Goal: Information Seeking & Learning: Learn about a topic

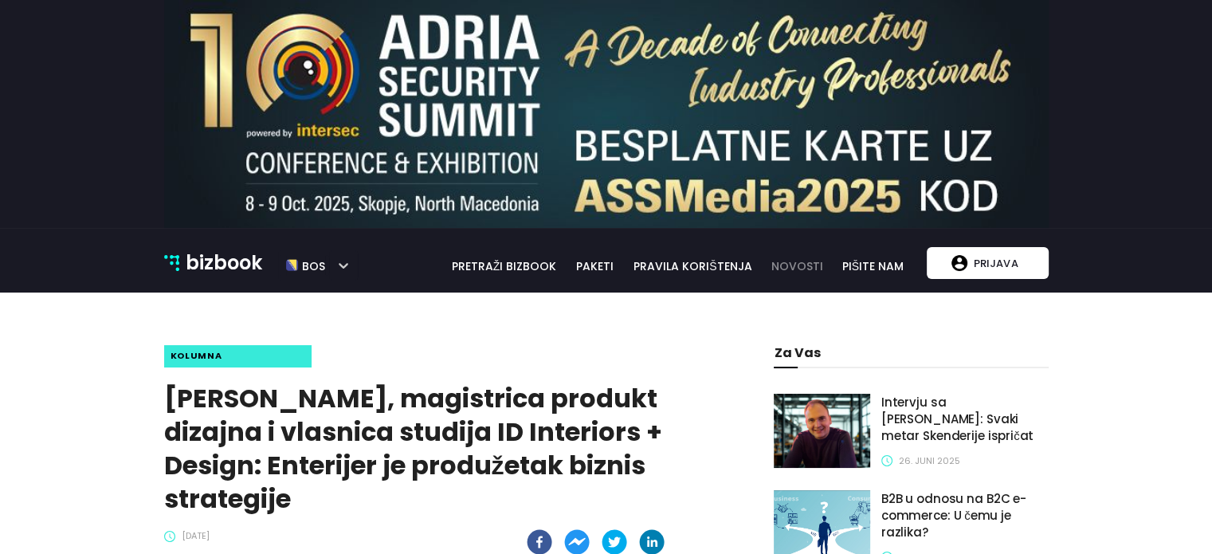
click at [804, 270] on link "novosti" at bounding box center [797, 266] width 70 height 18
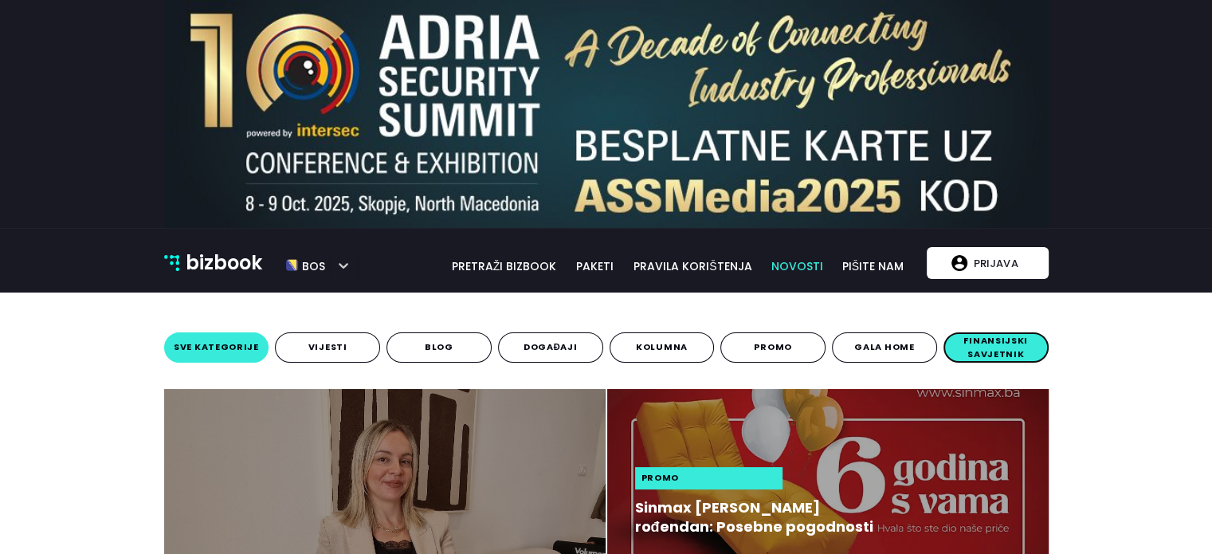
click at [959, 347] on span "finansijski savjetnik" at bounding box center [996, 348] width 94 height 28
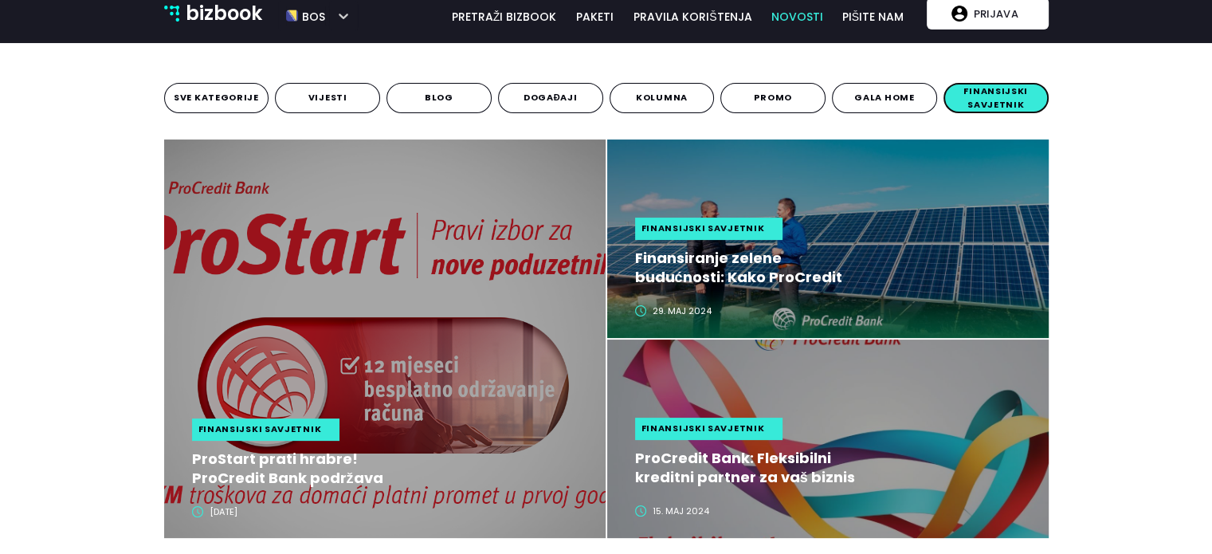
scroll to position [239, 0]
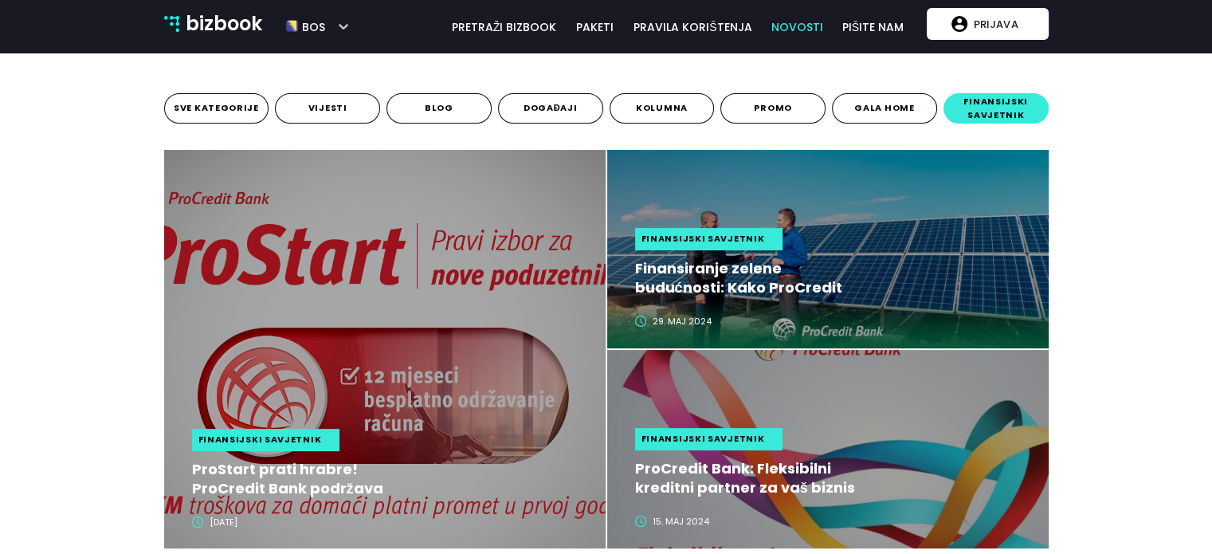
click at [252, 457] on div "finansijski savjetnik ProStart prati hrabre! ProCredit Bank podržava [DEMOGRAPH…" at bounding box center [391, 479] width 398 height 100
click at [251, 464] on h2 "ProStart prati hrabre! ProCredit Bank podržava [DEMOGRAPHIC_DATA] poduzetnike: …" at bounding box center [311, 479] width 238 height 38
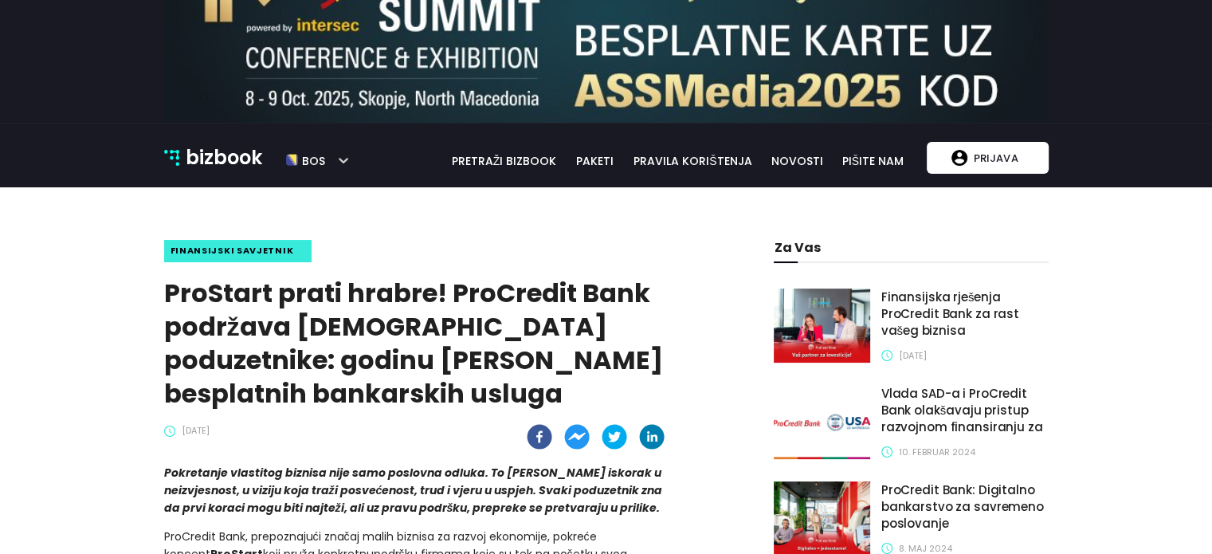
scroll to position [80, 0]
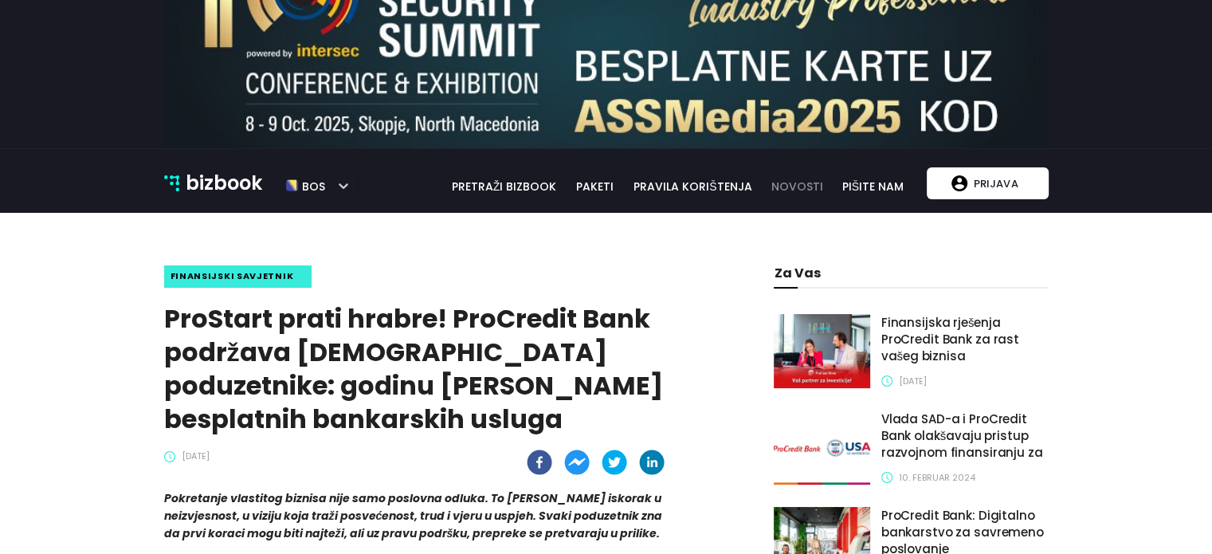
click at [797, 193] on link "novosti" at bounding box center [797, 187] width 70 height 18
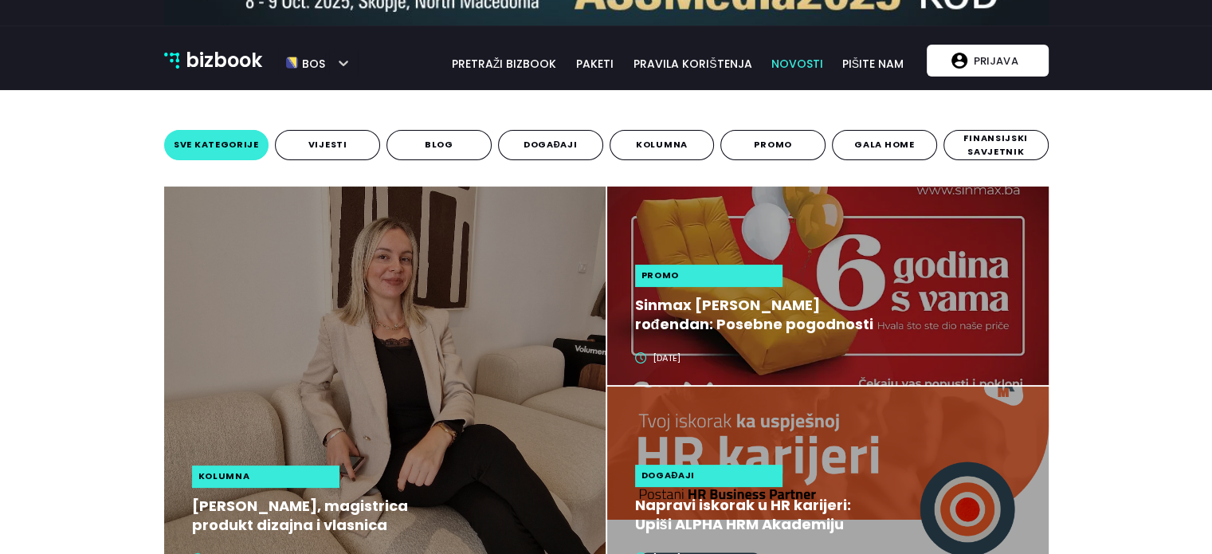
scroll to position [319, 0]
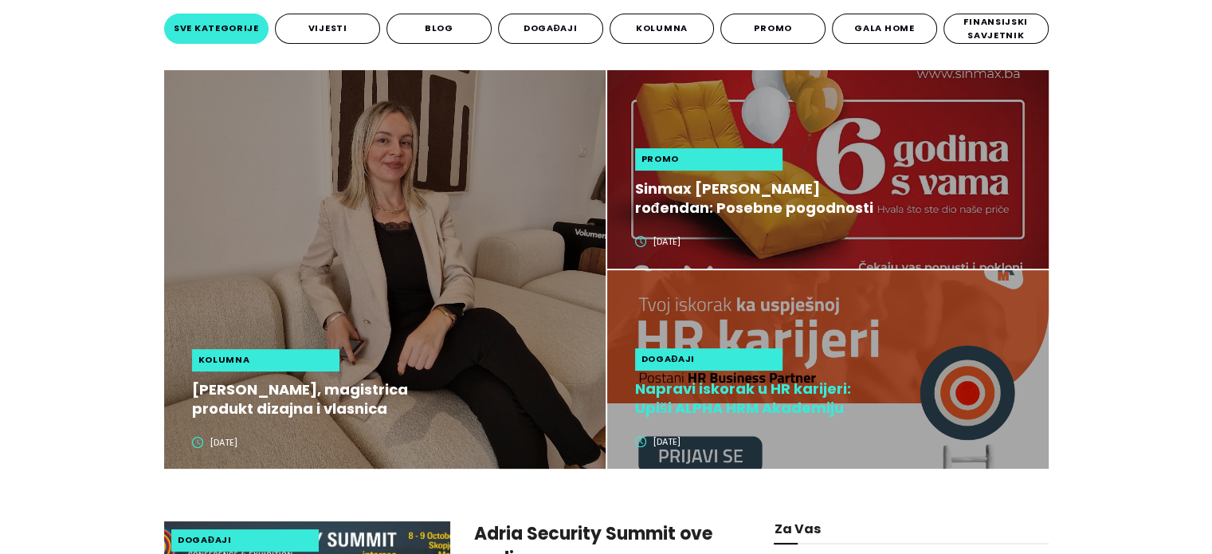
click at [771, 404] on h2 "Napravi iskorak u HR karijeri: Upiši ALPHA HRM Akademiju" at bounding box center [754, 398] width 238 height 38
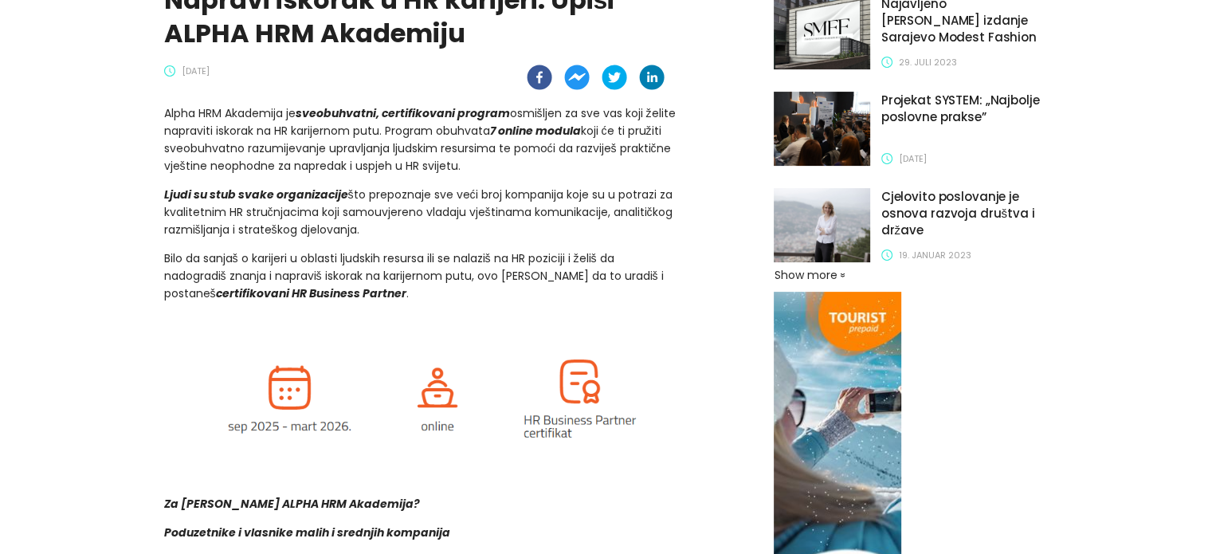
scroll to position [159, 0]
